Goal: Task Accomplishment & Management: Manage account settings

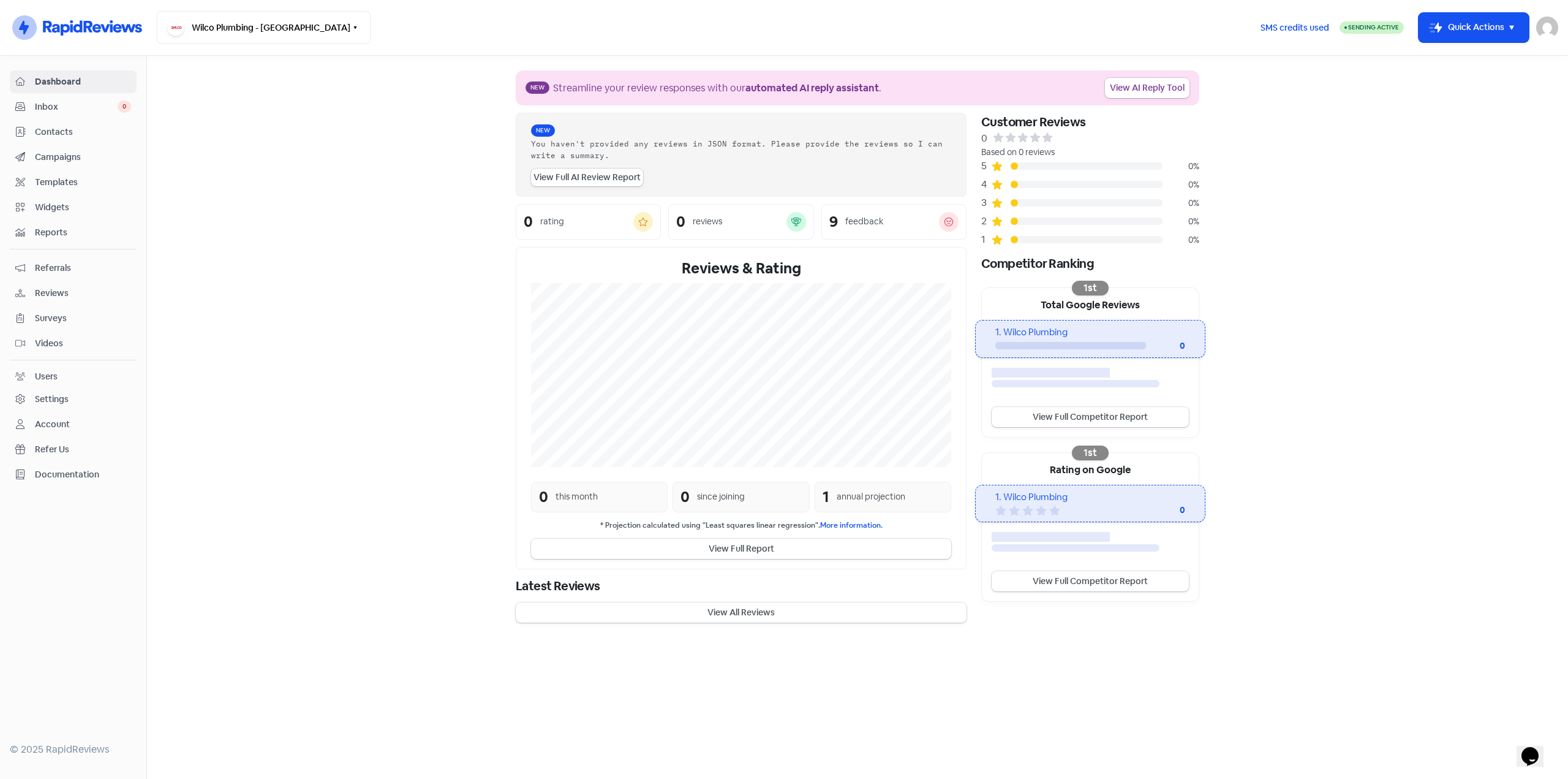
click at [63, 124] on link "Contacts" at bounding box center [73, 132] width 127 height 22
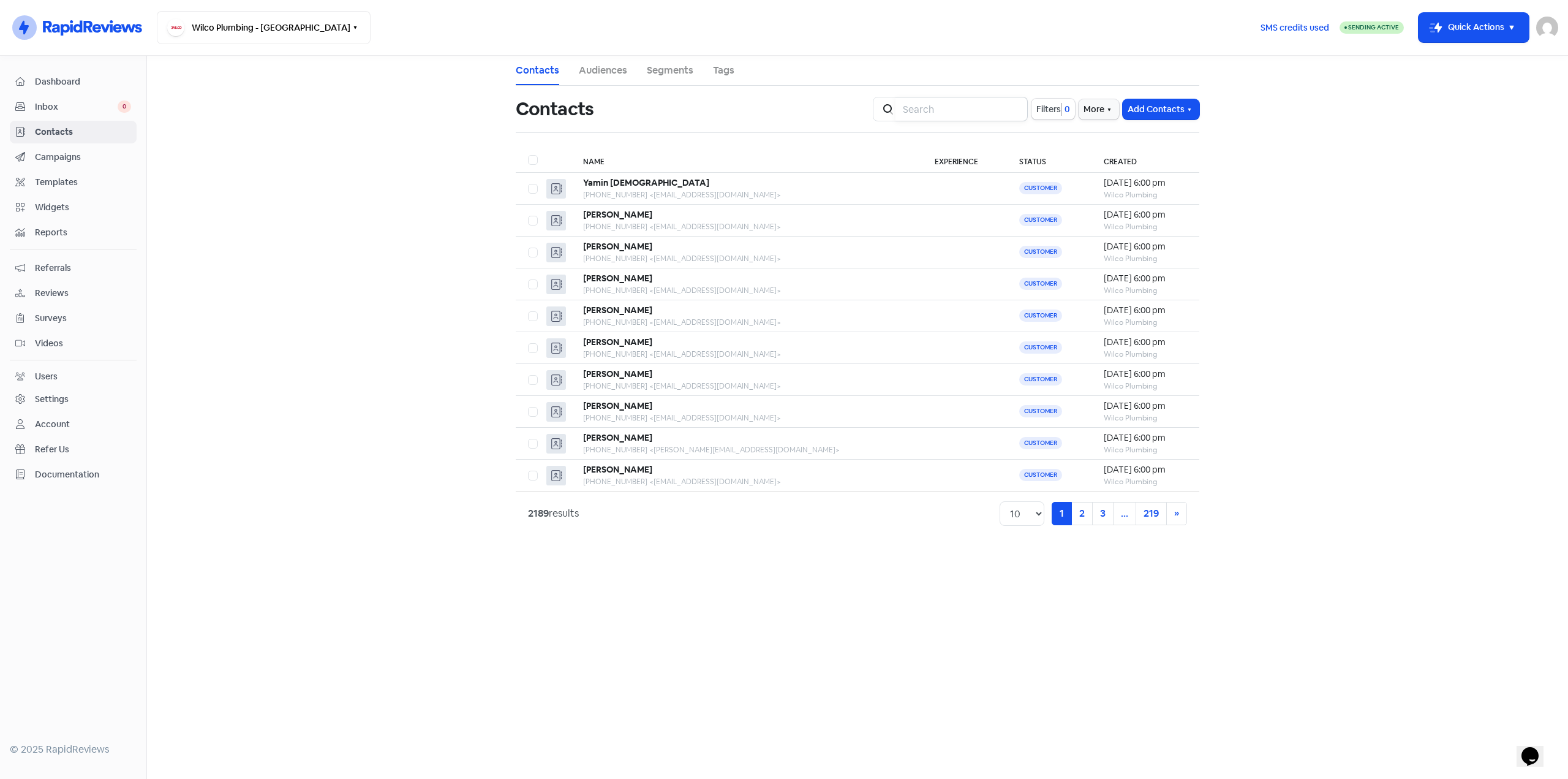
click at [930, 109] on input "search" at bounding box center [962, 109] width 132 height 25
click at [975, 110] on input "search" at bounding box center [962, 109] width 132 height 25
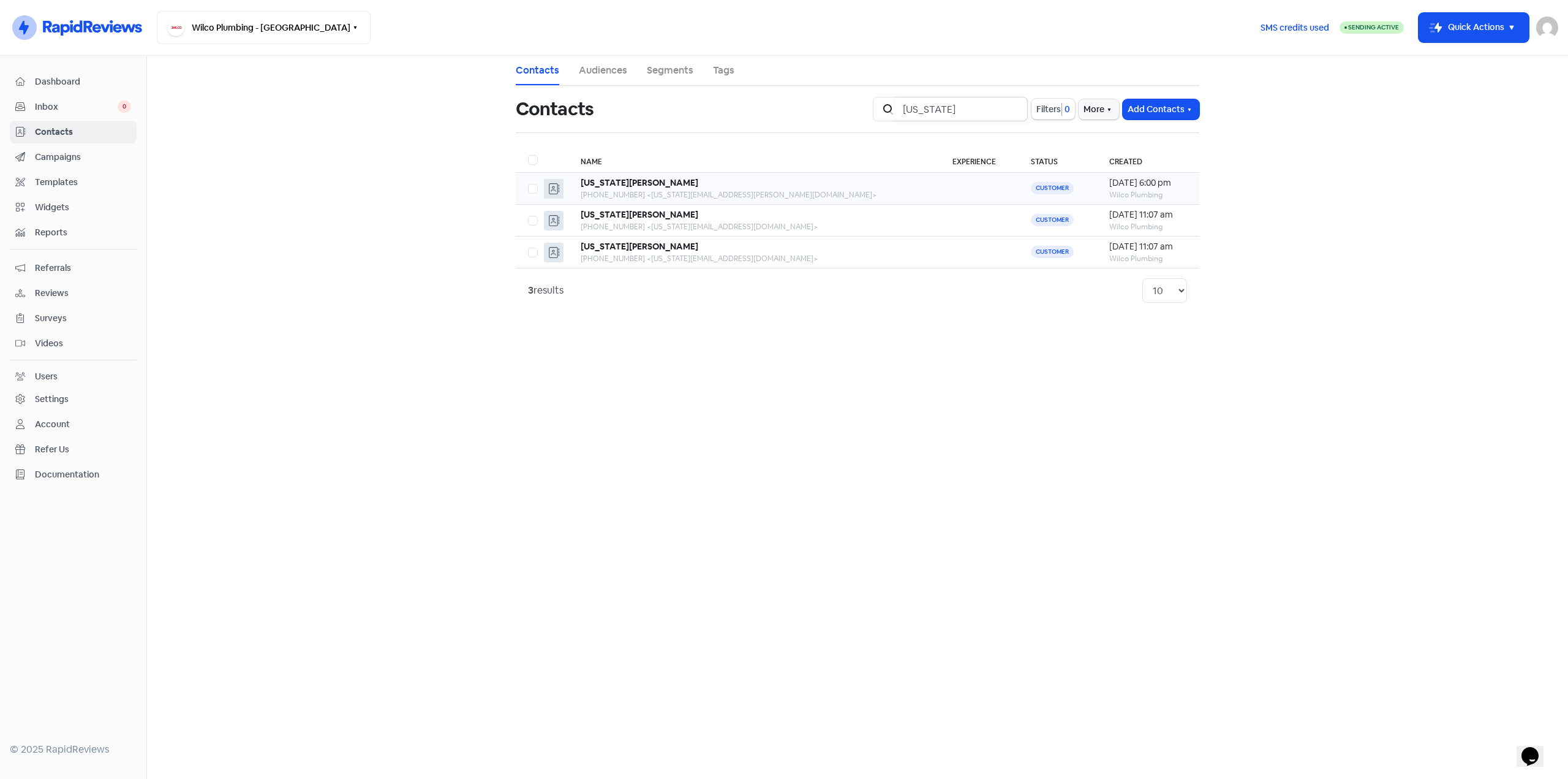
type input "[US_STATE]"
click at [707, 186] on div "[US_STATE][PERSON_NAME]" at bounding box center [754, 183] width 346 height 13
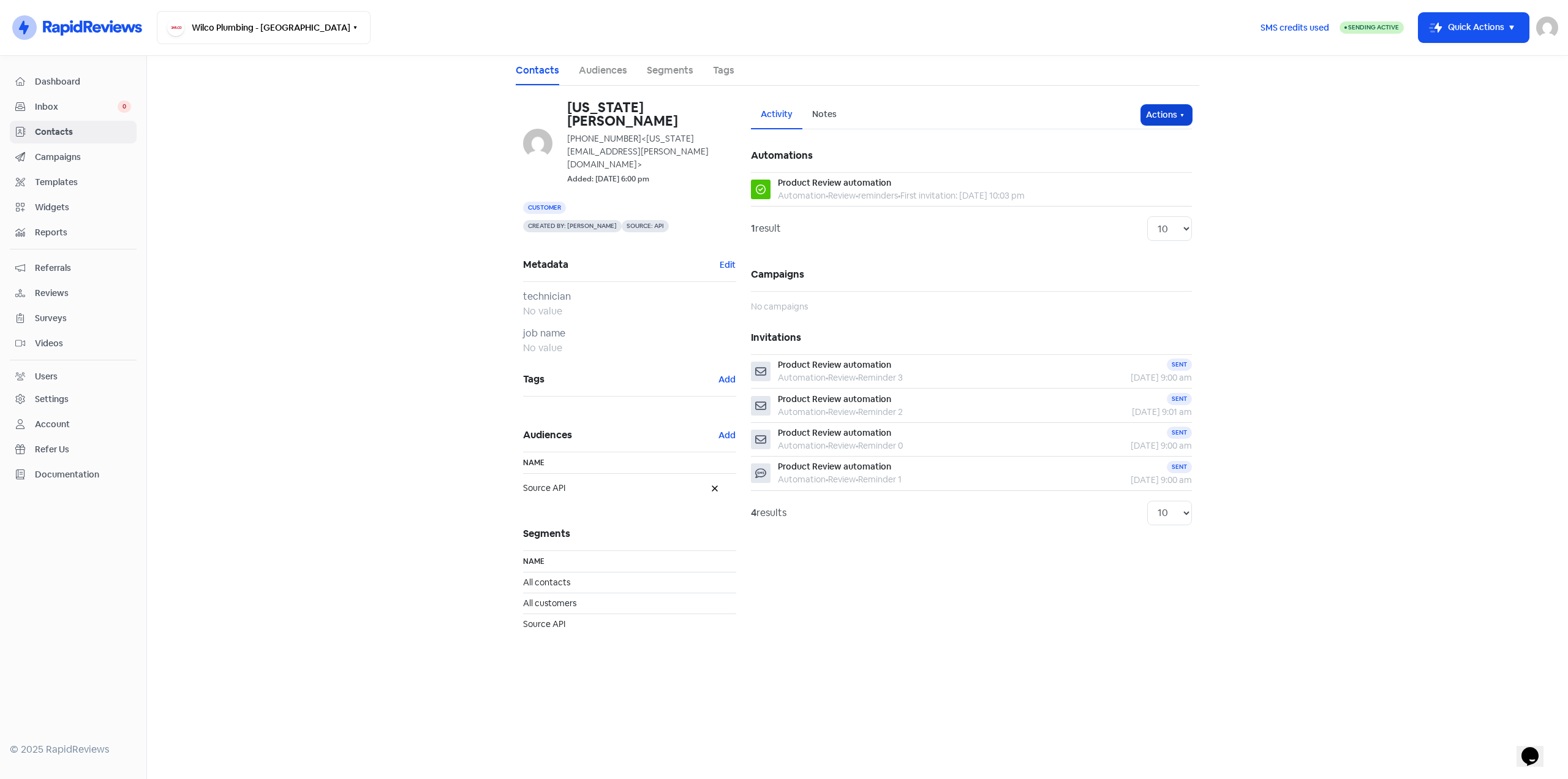
click at [1177, 113] on icon "button" at bounding box center [1182, 115] width 10 height 10
click at [1148, 196] on button "Unsubscribe" at bounding box center [1143, 196] width 97 height 25
click at [79, 103] on span "Inbox" at bounding box center [76, 107] width 83 height 13
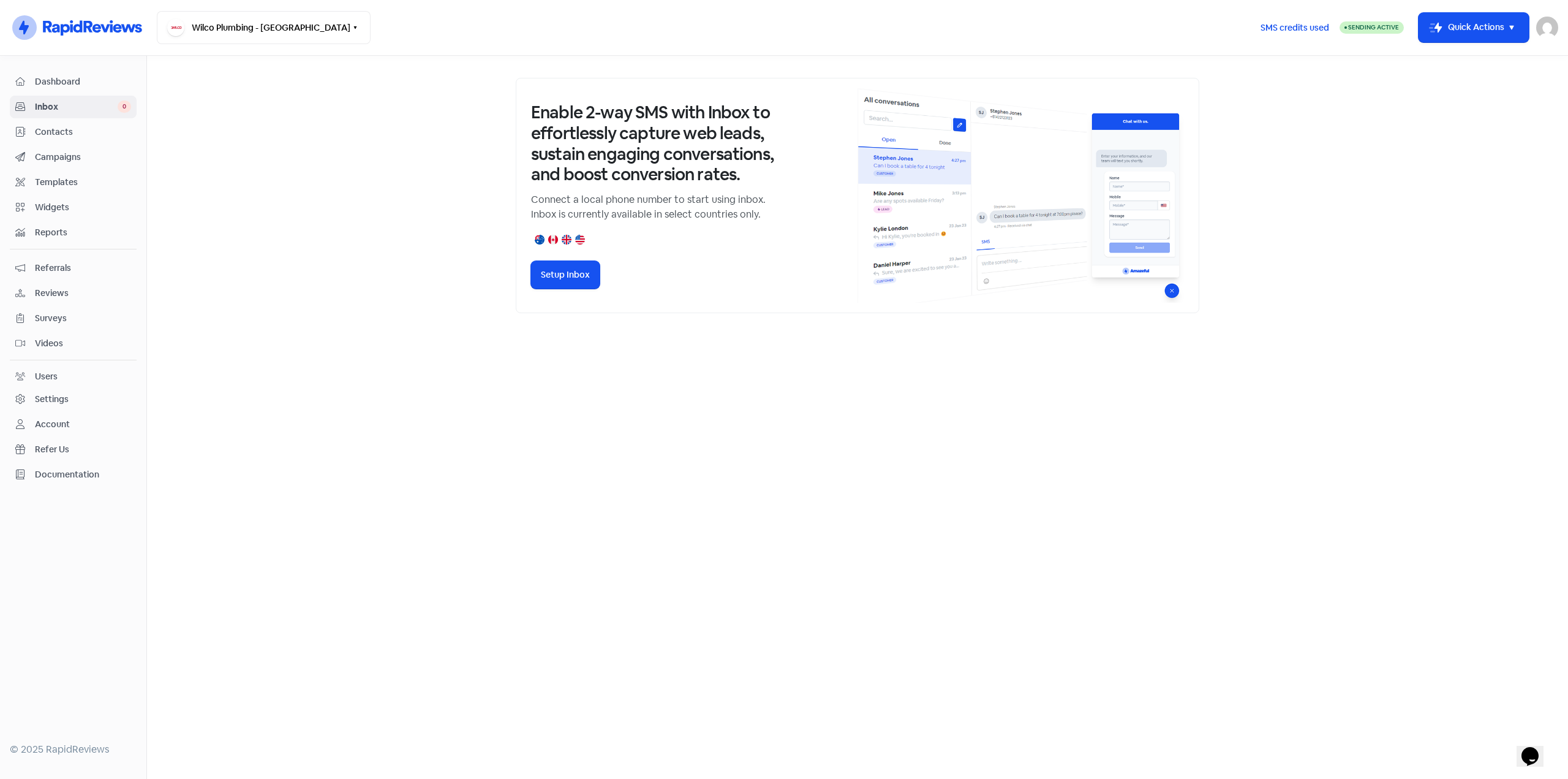
click at [56, 297] on span "Reviews" at bounding box center [83, 293] width 96 height 13
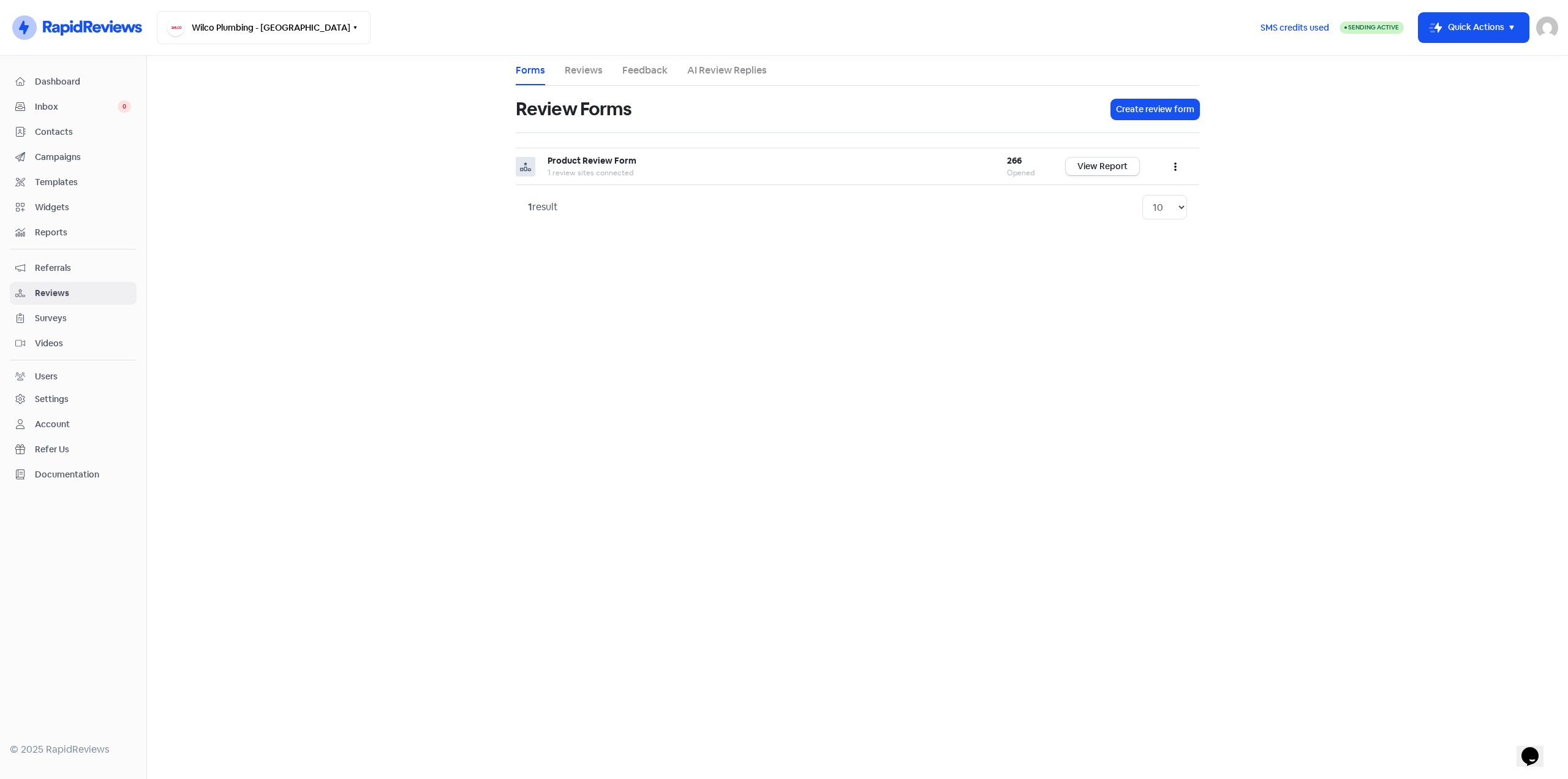
click at [634, 64] on link "Feedback" at bounding box center [645, 71] width 46 height 14
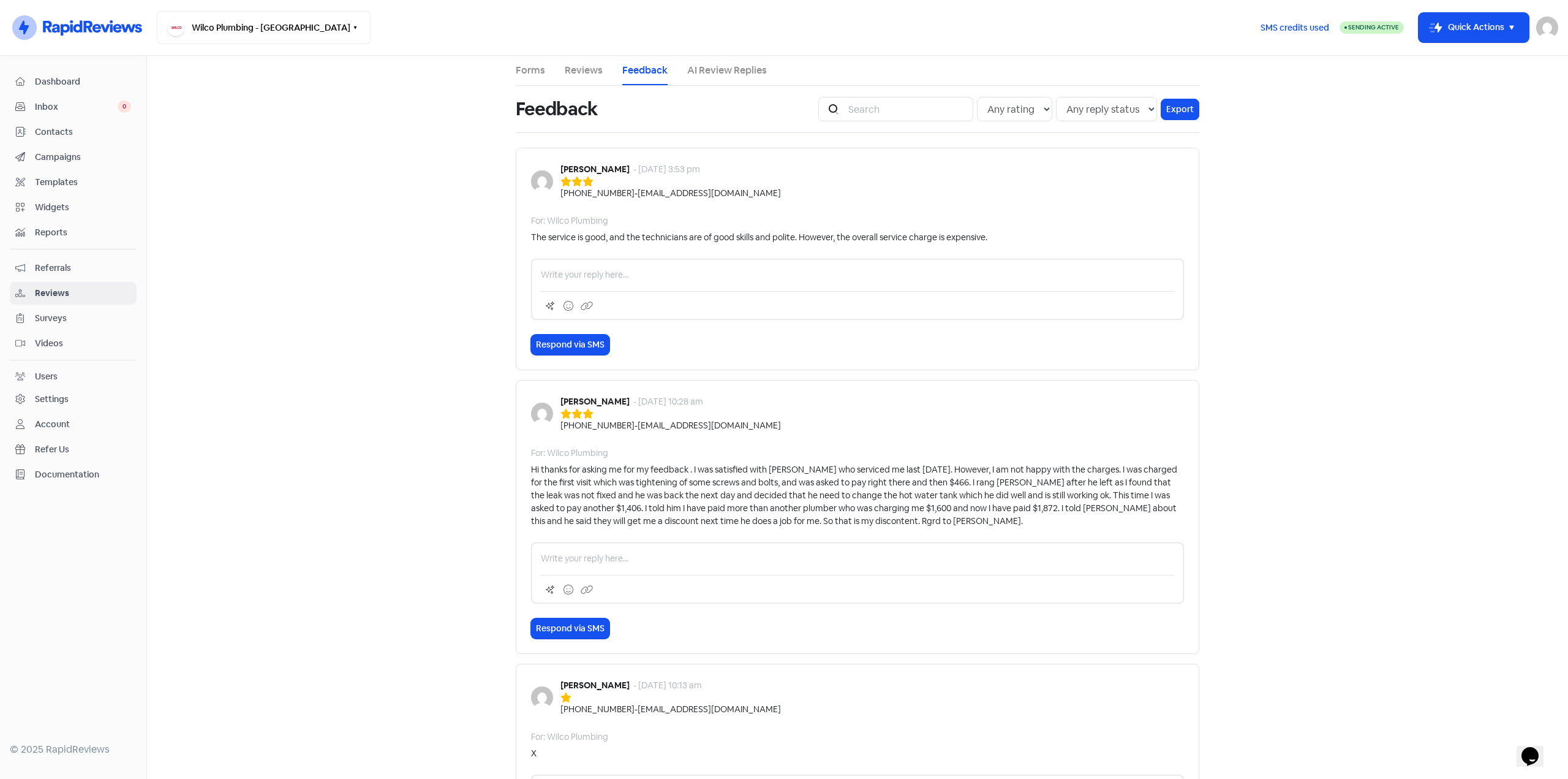
click at [59, 79] on span "Dashboard" at bounding box center [83, 82] width 96 height 13
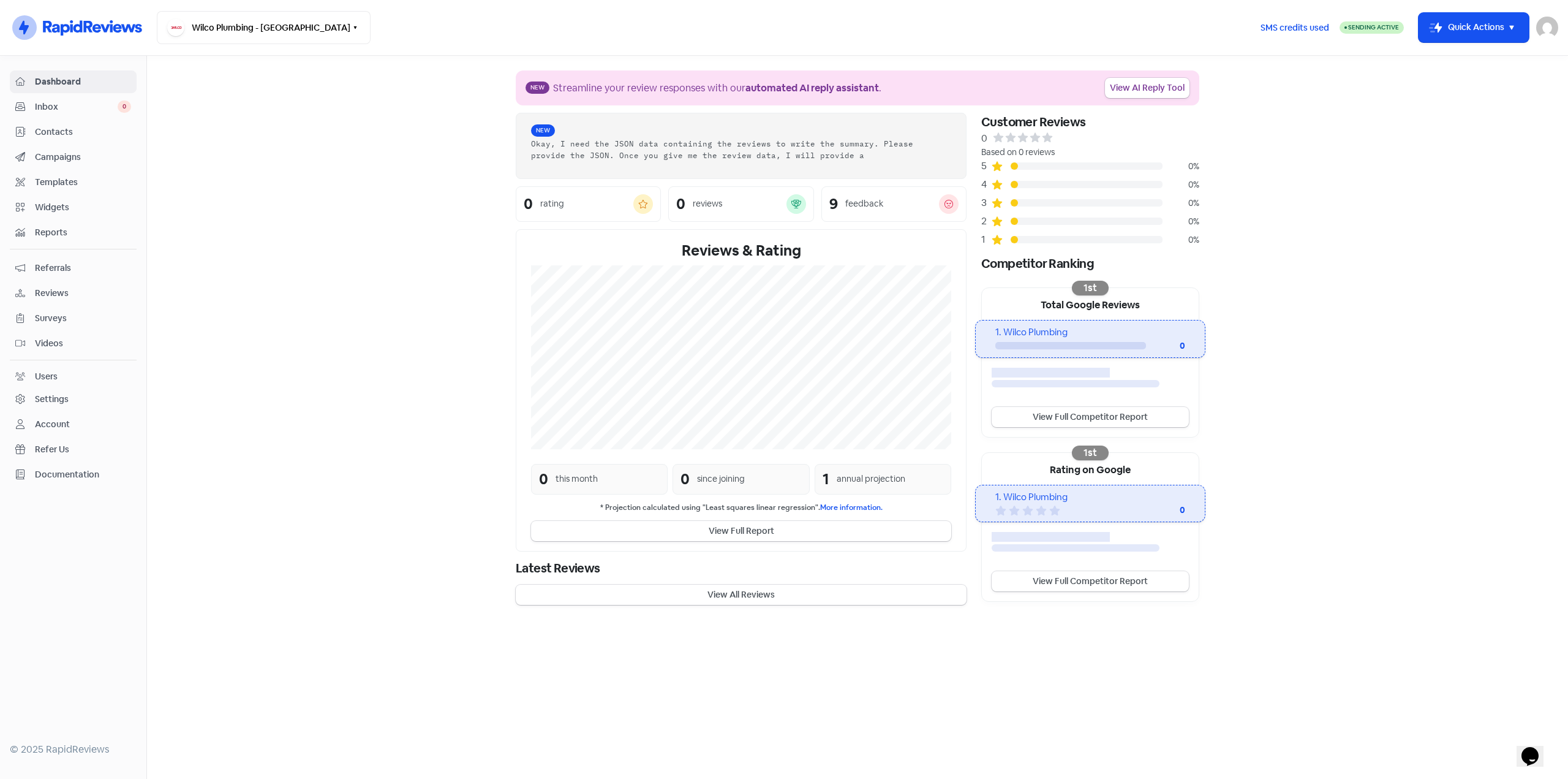
click at [44, 132] on span "Contacts" at bounding box center [83, 132] width 96 height 13
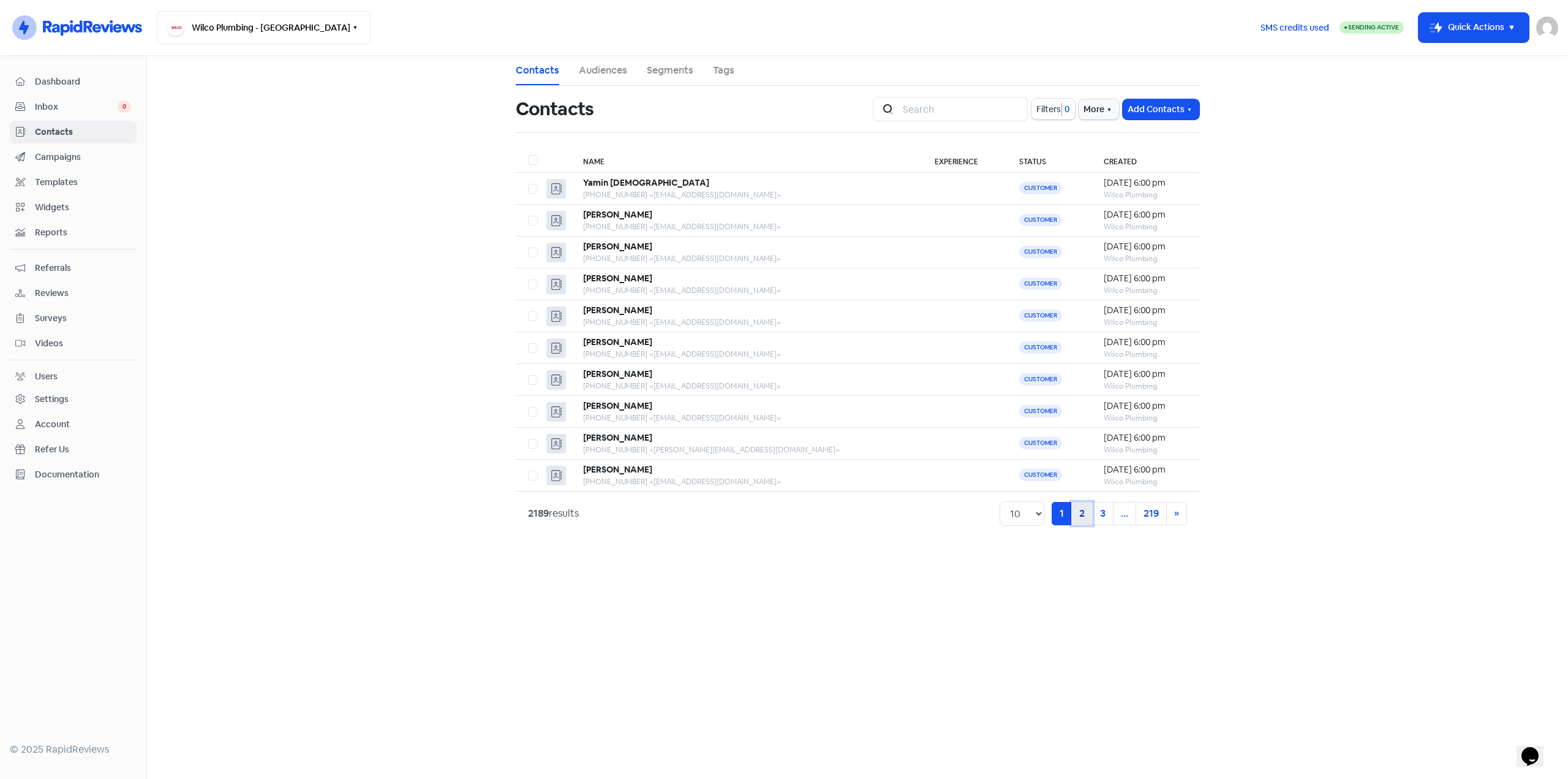
click at [1080, 516] on link "2" at bounding box center [1082, 513] width 22 height 23
click at [1064, 515] on link "2 (current)" at bounding box center [1061, 513] width 22 height 23
click at [1048, 515] on link "1" at bounding box center [1040, 513] width 20 height 23
click at [1083, 509] on link "2" at bounding box center [1082, 513] width 22 height 23
click at [1051, 509] on link "2 (current)" at bounding box center [1061, 513] width 22 height 23
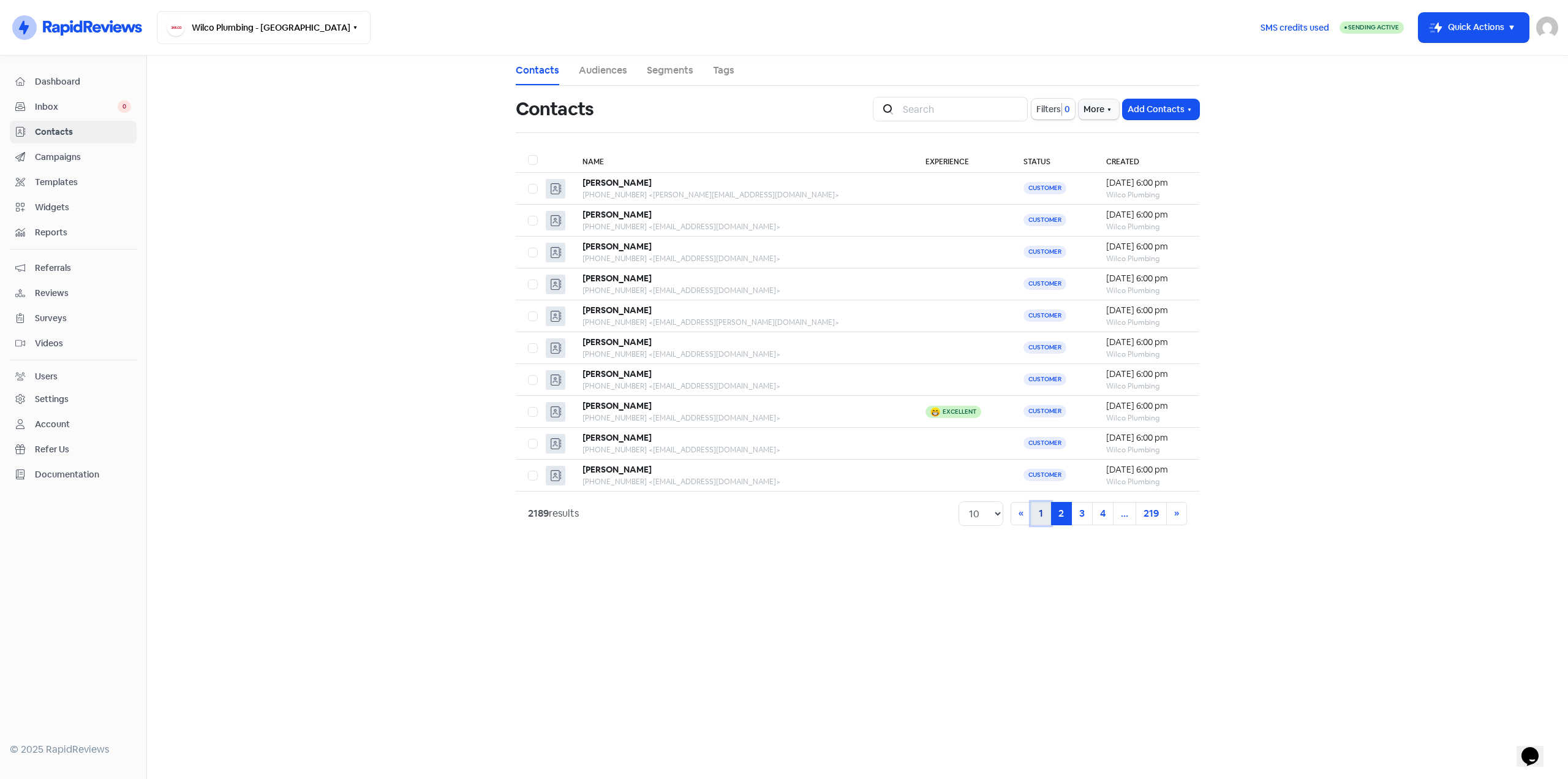
click at [1044, 509] on link "1" at bounding box center [1040, 513] width 20 height 23
